Goal: Information Seeking & Learning: Learn about a topic

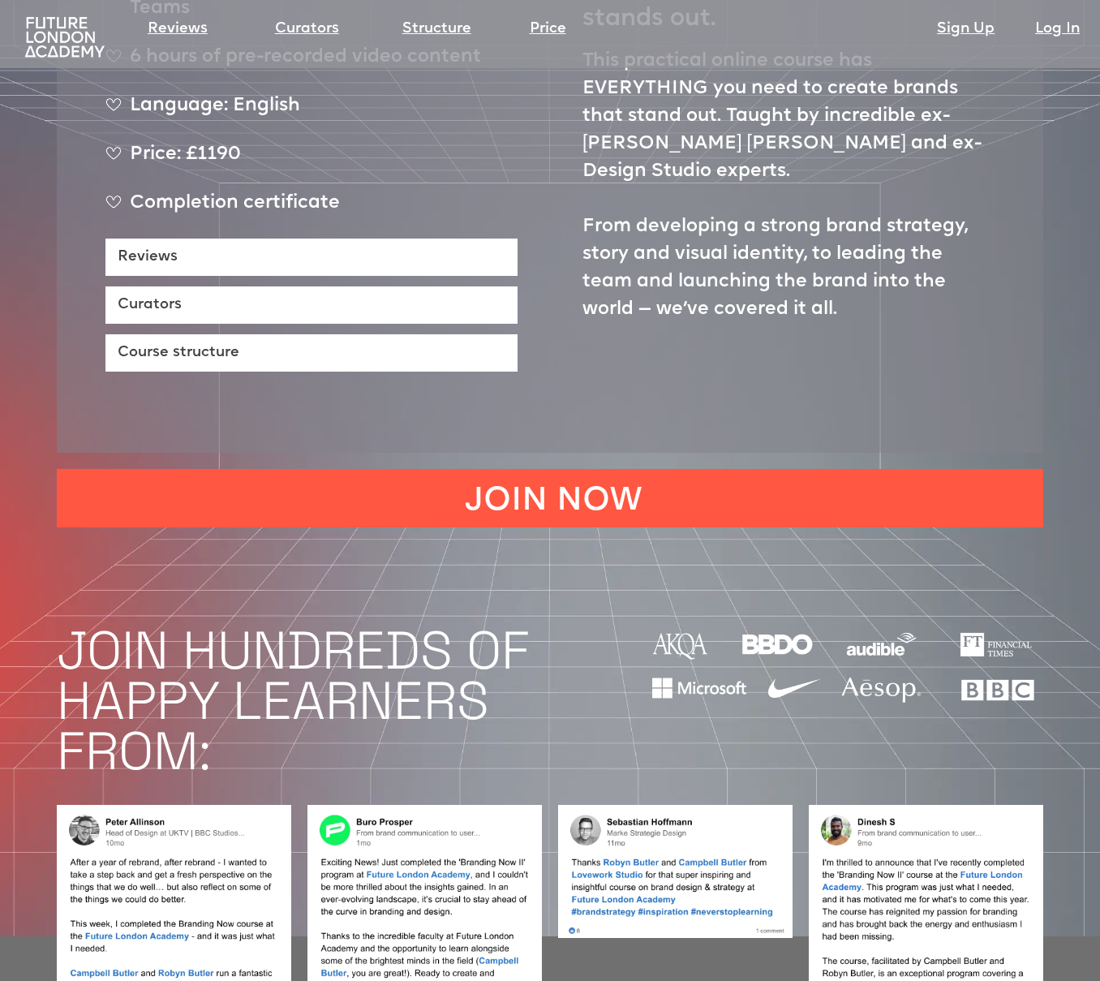
click at [27, 307] on section "Course is for: Creative Directors, Brand Managers, Senior Designers, Design Tea…" at bounding box center [550, 346] width 1100 height 213
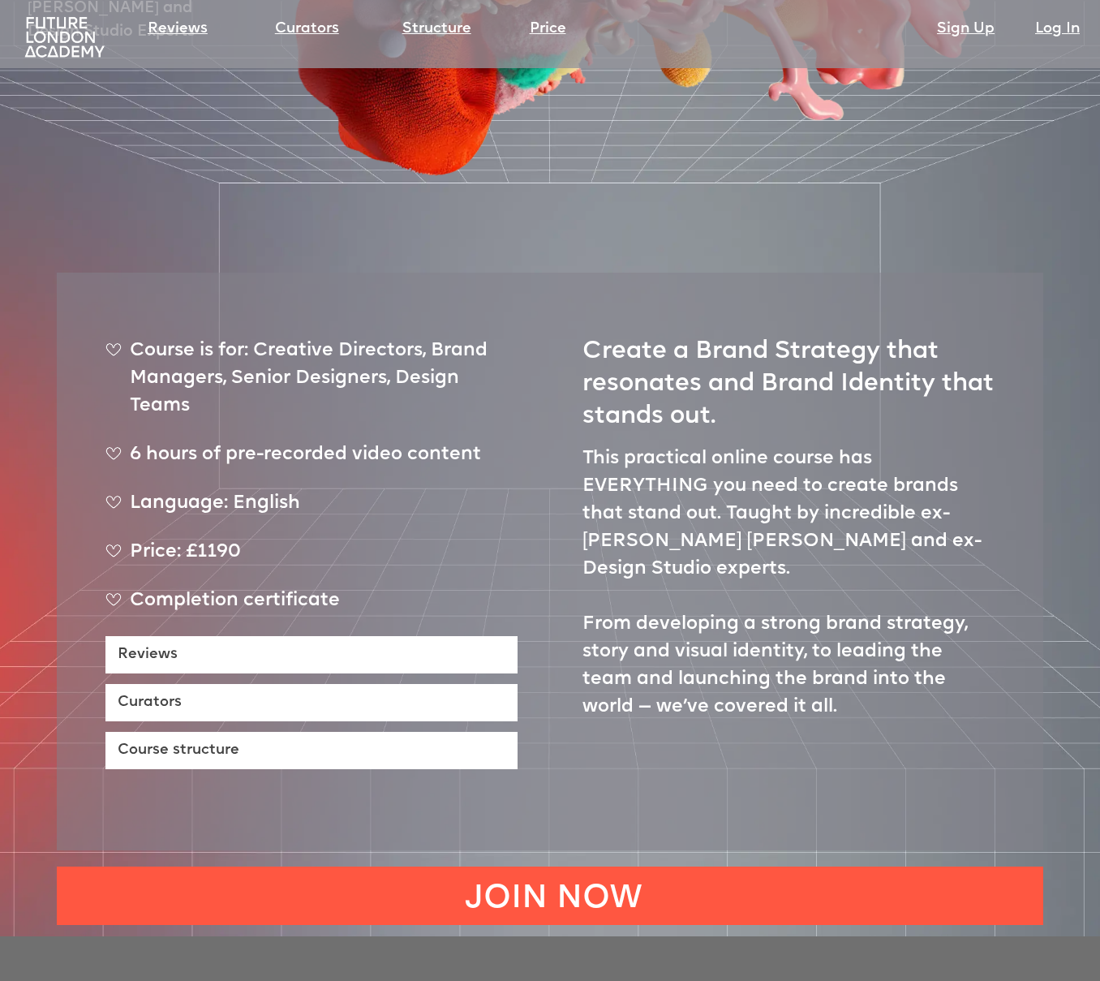
scroll to position [517, 0]
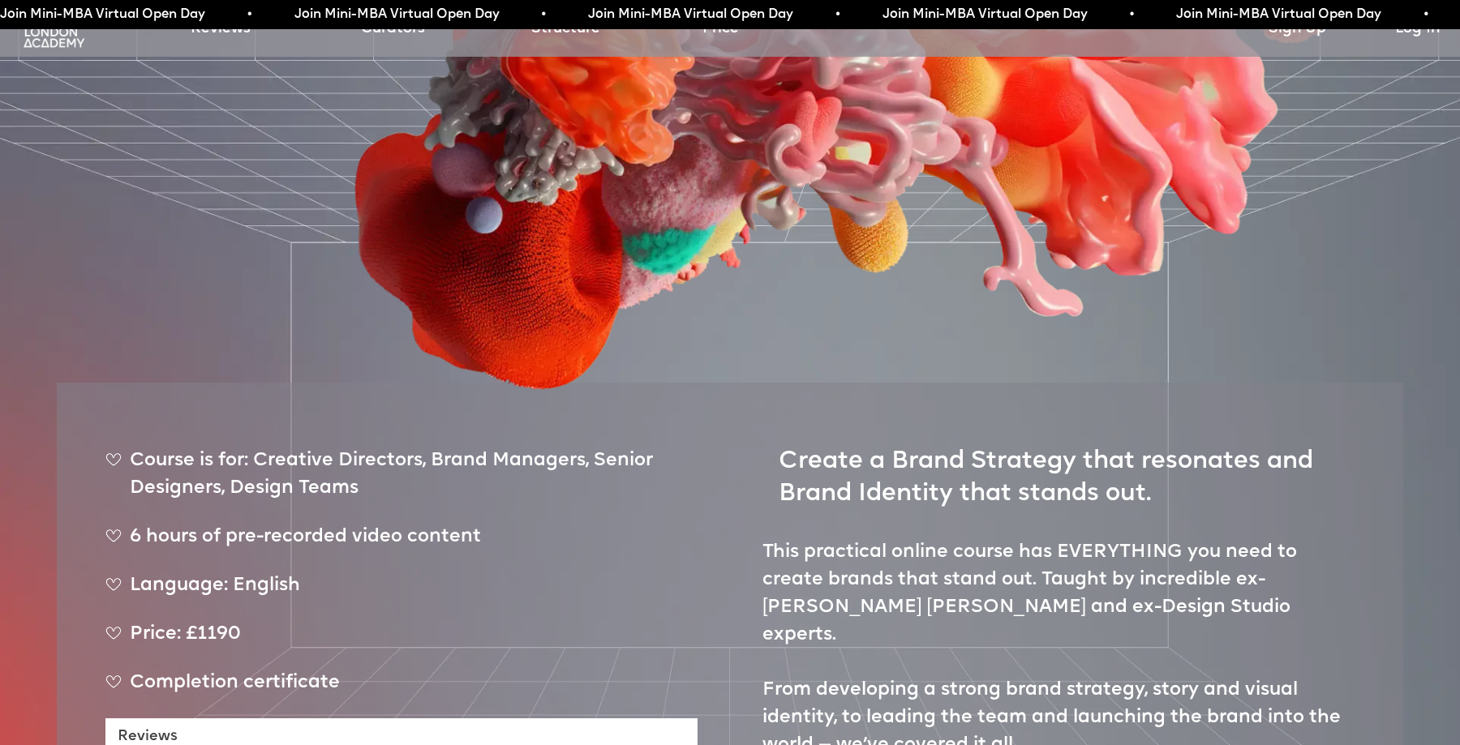
scroll to position [548, 0]
